Goal: Transaction & Acquisition: Book appointment/travel/reservation

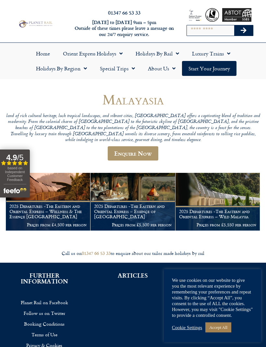
click at [58, 222] on p "Prices from £4,500 per person" at bounding box center [47, 224] width 77 height 5
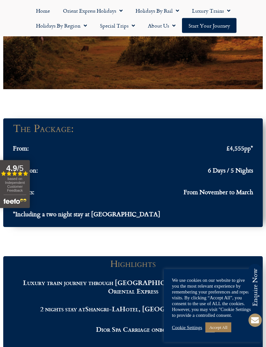
scroll to position [664, 0]
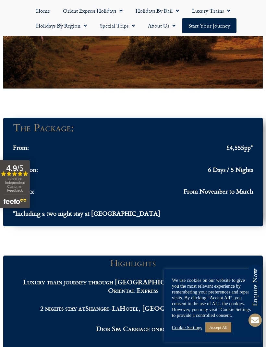
click at [223, 332] on link "Accept All" at bounding box center [218, 327] width 26 height 10
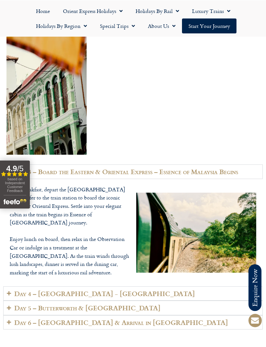
scroll to position [1463, 0]
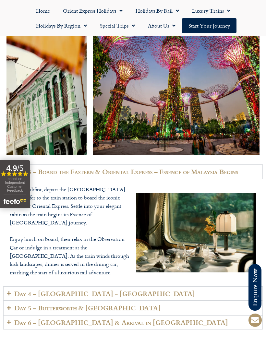
click at [122, 286] on summary "Day 4 – [GEOGRAPHIC_DATA] - [GEOGRAPHIC_DATA]" at bounding box center [132, 293] width 259 height 15
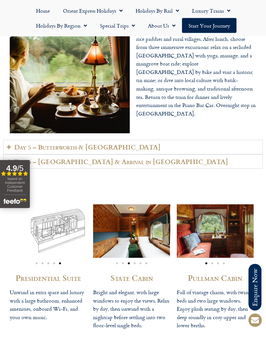
scroll to position [1648, 0]
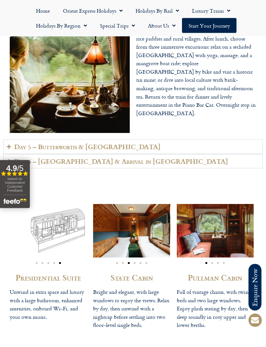
click at [240, 140] on summary "Day 5 – Butterworth & [GEOGRAPHIC_DATA]" at bounding box center [132, 147] width 259 height 15
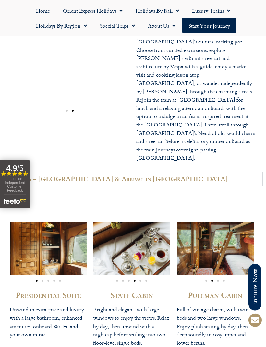
scroll to position [1656, 0]
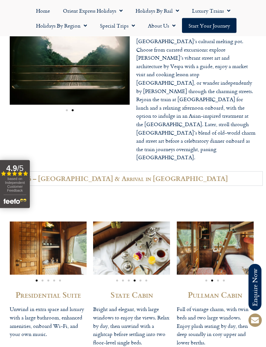
click at [234, 172] on summary "Day 6 – [GEOGRAPHIC_DATA] & Arrival in [GEOGRAPHIC_DATA]" at bounding box center [132, 179] width 259 height 15
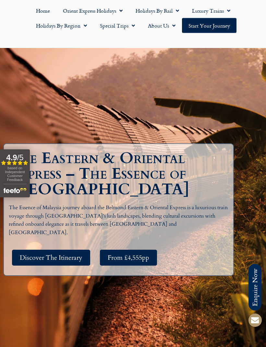
scroll to position [0, 0]
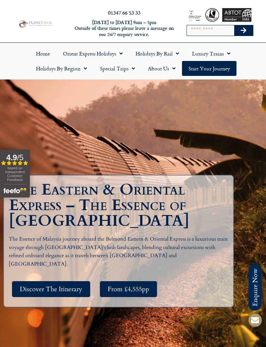
click at [70, 292] on span "Discover The Itinerary" at bounding box center [51, 289] width 63 height 8
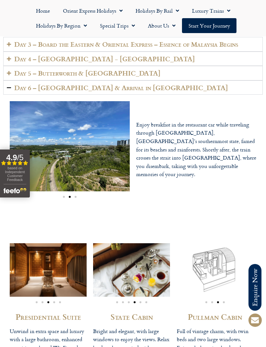
scroll to position [1590, 0]
click at [121, 24] on link "Special Trips" at bounding box center [117, 25] width 48 height 15
click at [132, 37] on link "Latest Experiences" at bounding box center [124, 40] width 63 height 15
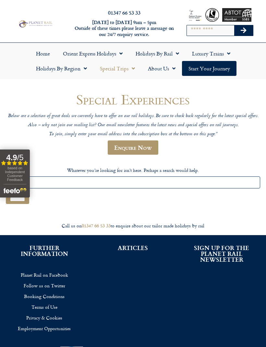
click at [114, 50] on link "Orient Express Holidays" at bounding box center [92, 53] width 73 height 15
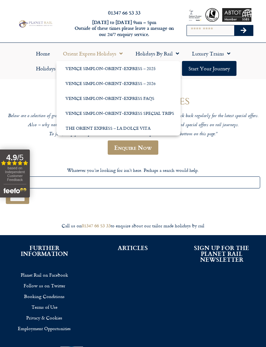
click at [257, 154] on header "Special Experiences Below are a selection of great deals we currently have to o…" at bounding box center [133, 126] width 254 height 69
